Goal: Task Accomplishment & Management: Complete application form

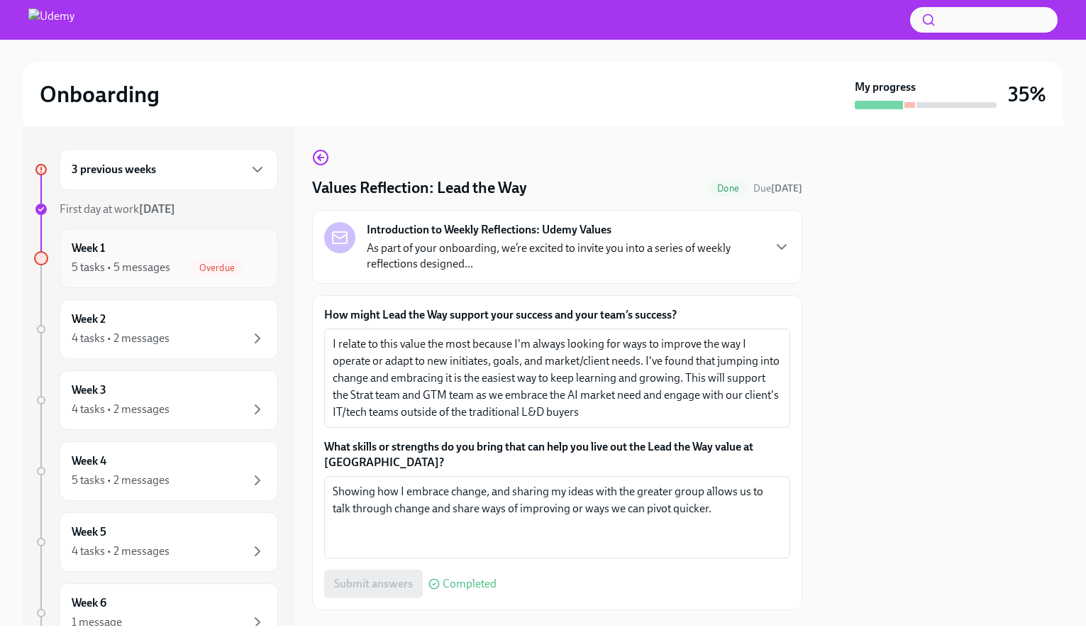
click at [174, 272] on div "5 tasks • 5 messages Overdue" at bounding box center [169, 267] width 194 height 17
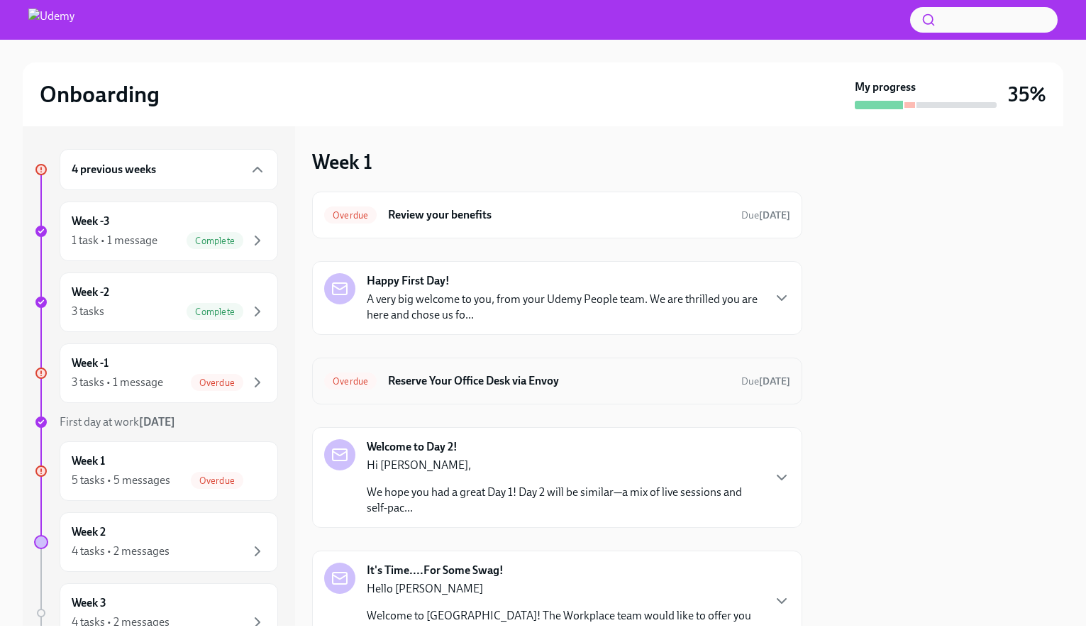
click at [553, 381] on h6 "Reserve Your Office Desk via Envoy" at bounding box center [559, 381] width 342 height 16
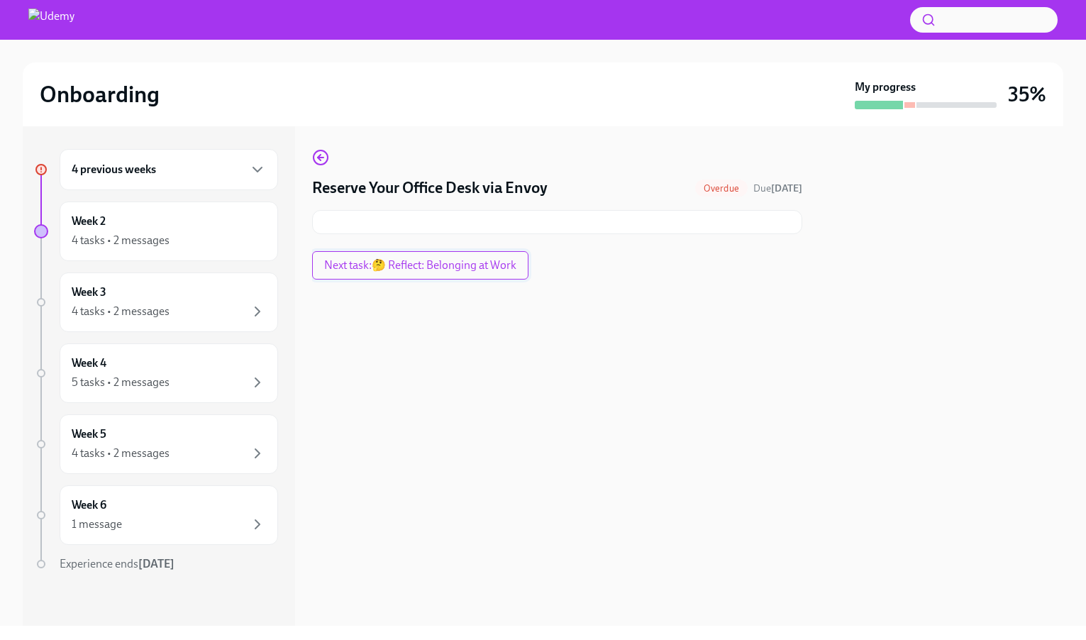
click at [425, 264] on span "Next task : 🤔 Reflect: Belonging at Work" at bounding box center [420, 265] width 192 height 14
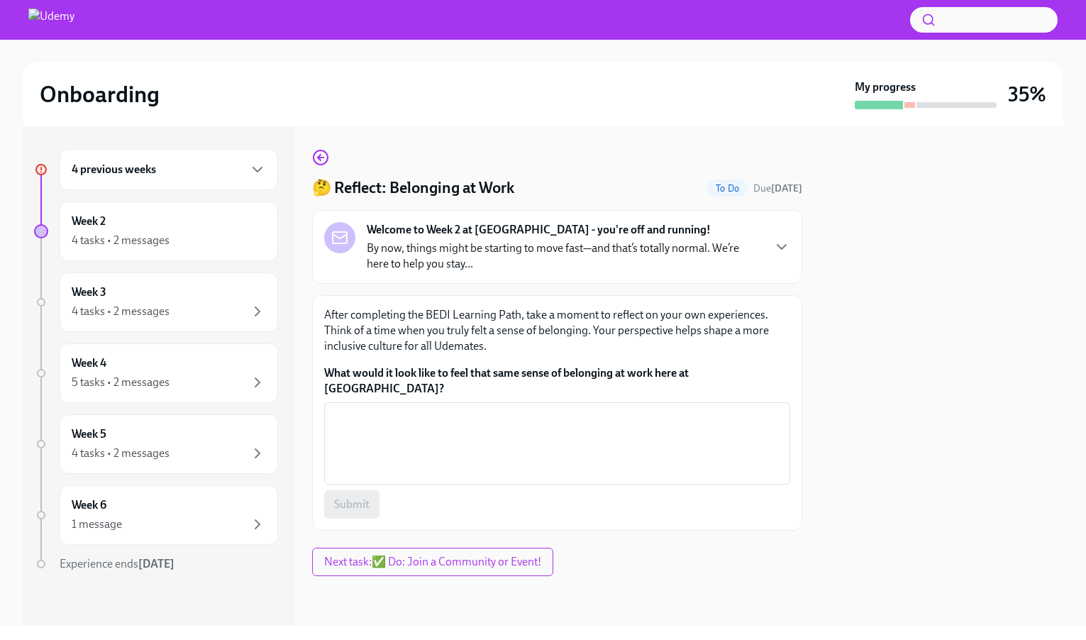
click at [467, 555] on span "Next task : ✅ Do: Join a Community or Event!" at bounding box center [432, 562] width 217 height 14
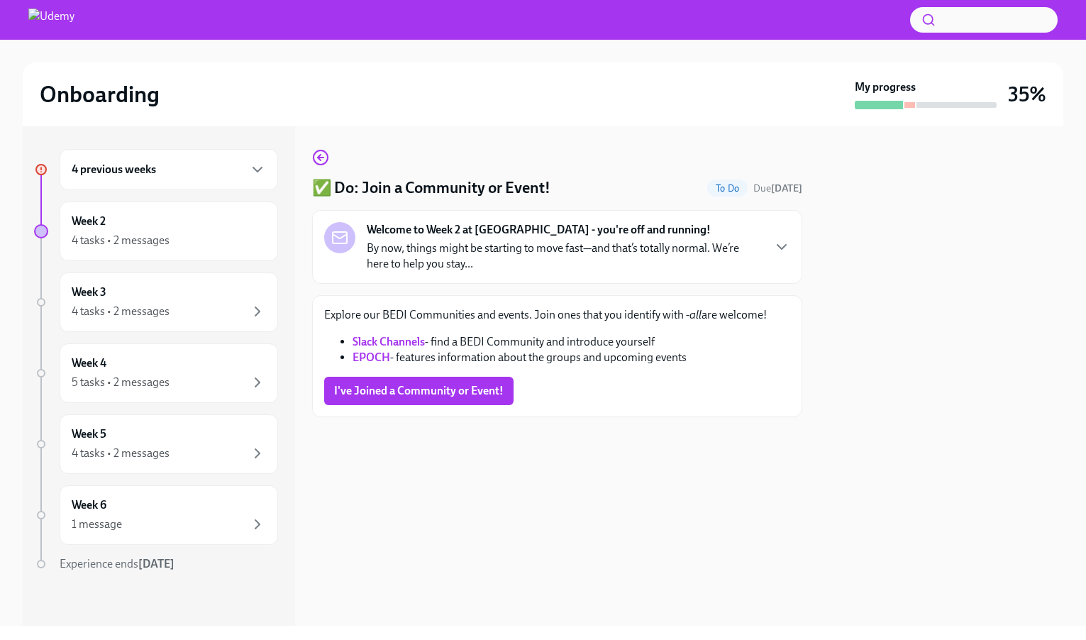
click at [364, 389] on span "I've Joined a Community or Event!" at bounding box center [418, 391] width 169 height 14
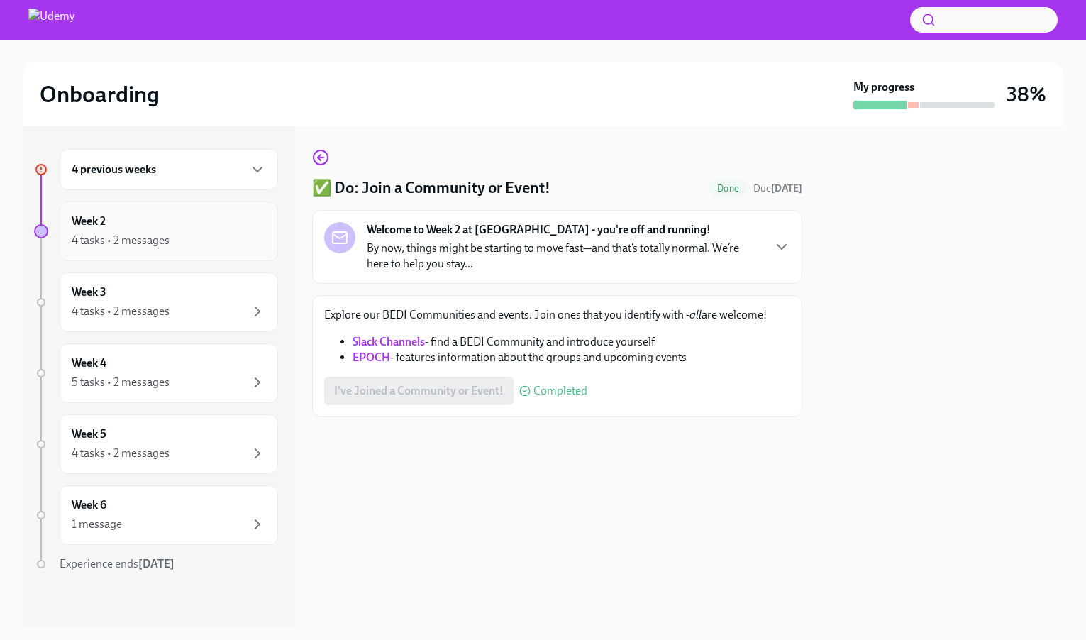
click at [225, 243] on div "4 tasks • 2 messages" at bounding box center [169, 240] width 194 height 17
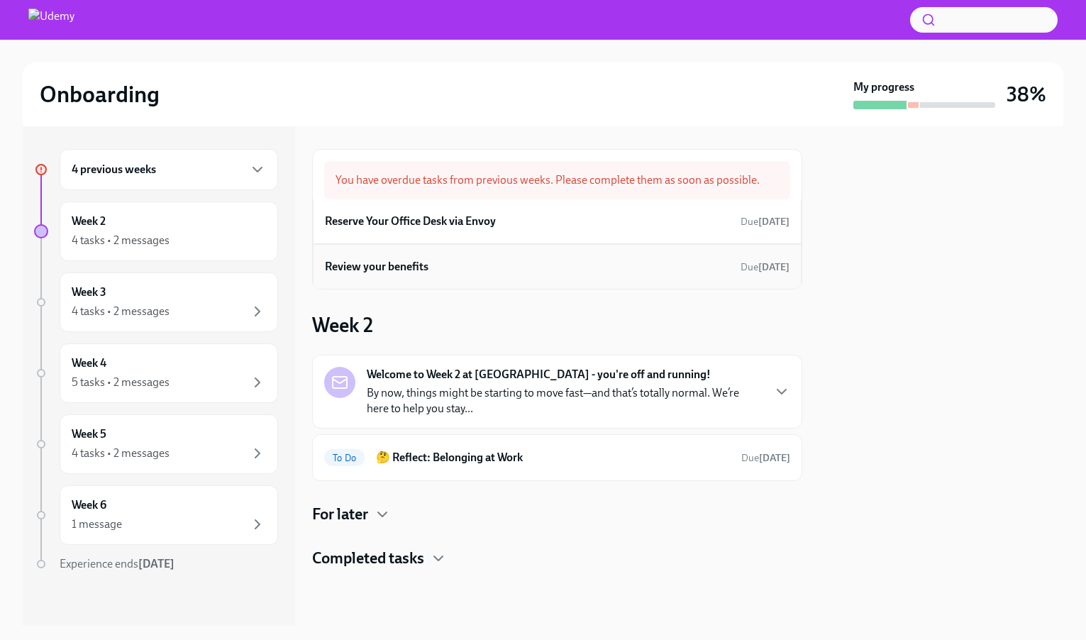
click at [707, 262] on div "Review your benefits Due [DATE]" at bounding box center [557, 266] width 464 height 21
